Goal: Go to known website: Go to known website

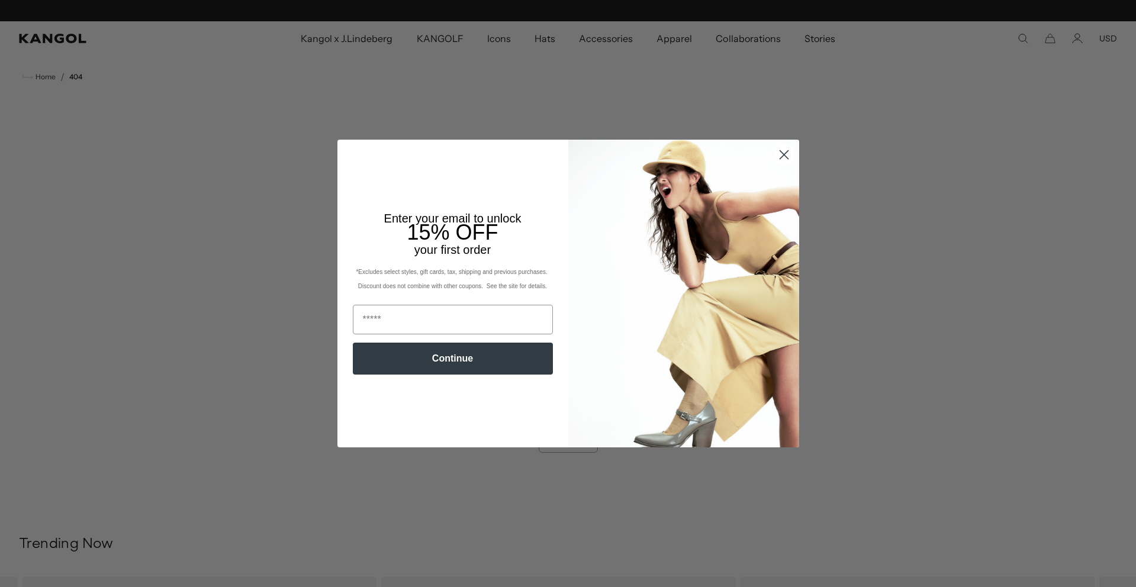
scroll to position [0, 244]
